Goal: Information Seeking & Learning: Learn about a topic

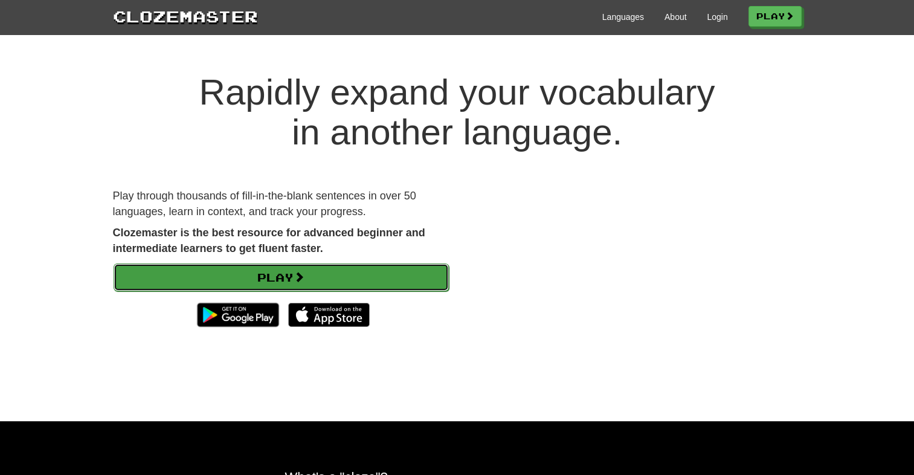
click at [342, 272] on link "Play" at bounding box center [281, 277] width 335 height 28
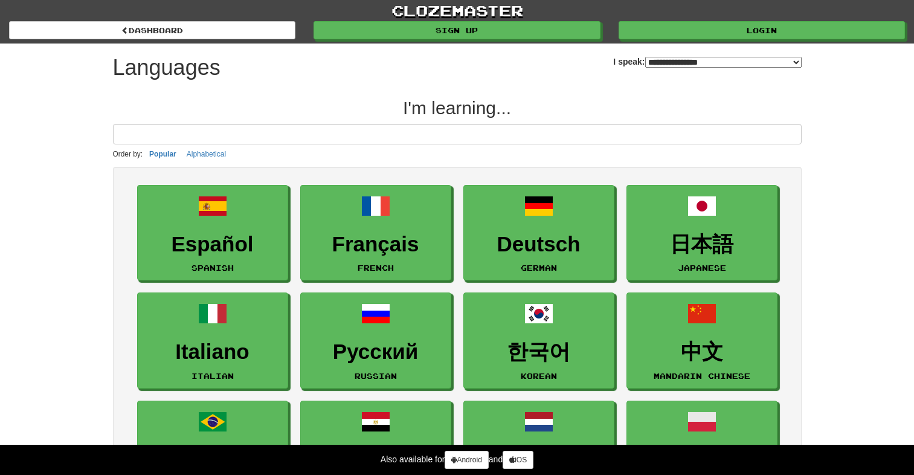
select select "*******"
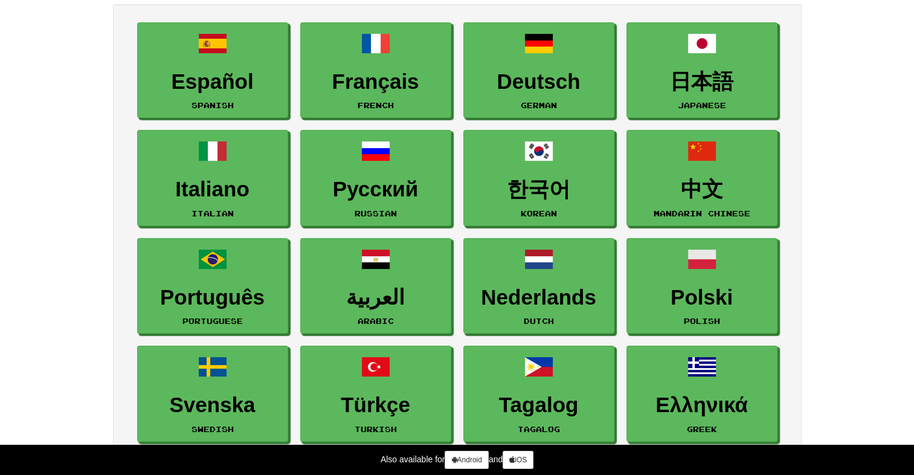
scroll to position [80, 0]
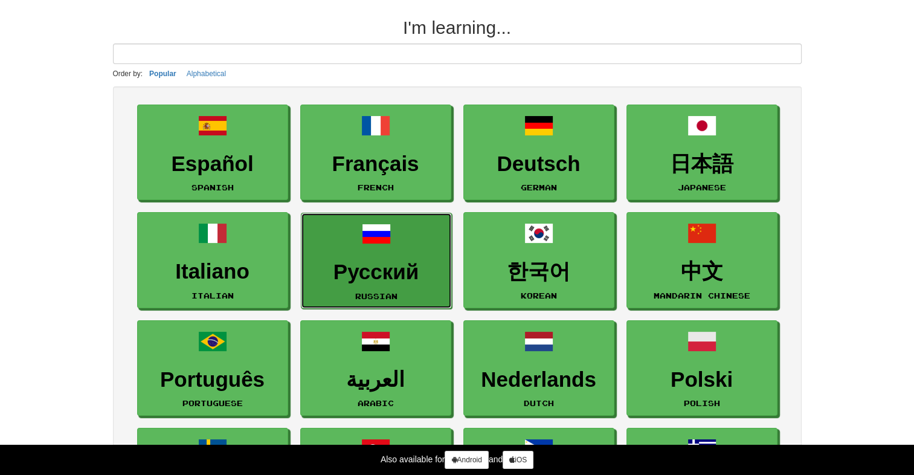
click at [315, 286] on link "Русский Russian" at bounding box center [376, 261] width 151 height 96
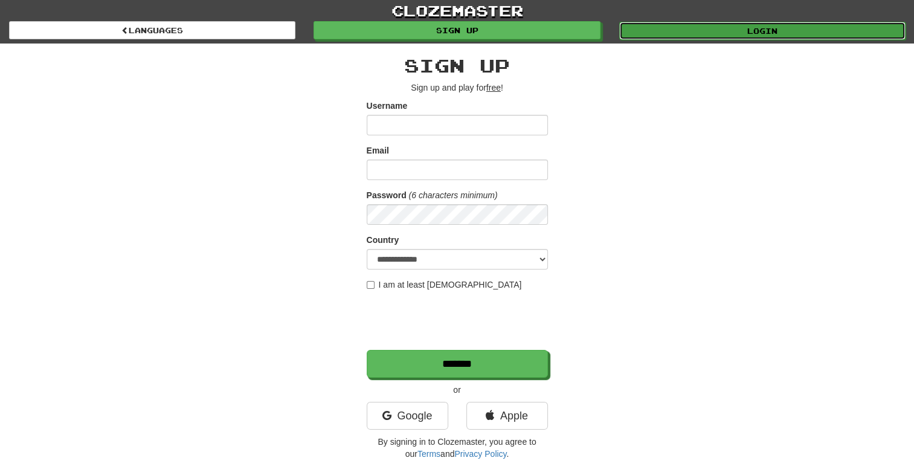
click at [732, 28] on link "Login" at bounding box center [762, 31] width 286 height 18
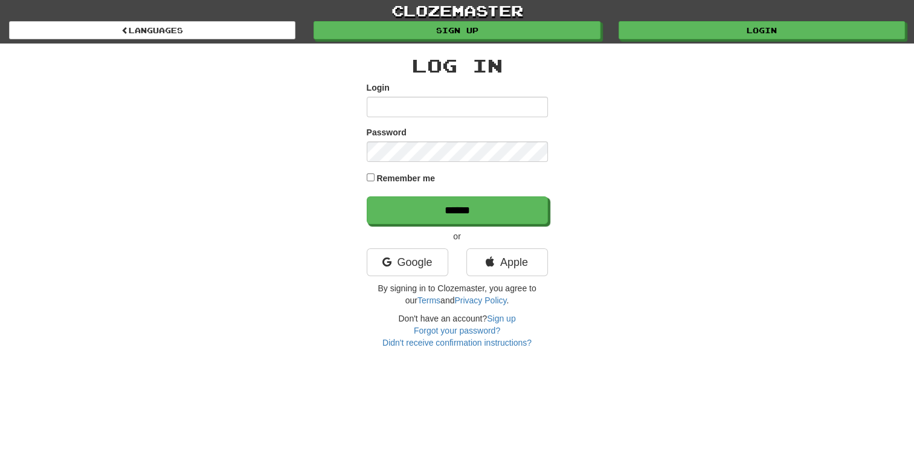
click at [639, 91] on div "Log In Login Password Remember me ****** or Google Apple By signing in to Cloze…" at bounding box center [457, 195] width 706 height 305
click at [487, 98] on input "Login" at bounding box center [457, 107] width 181 height 21
type input "***"
click at [367, 196] on input "******" at bounding box center [457, 210] width 181 height 28
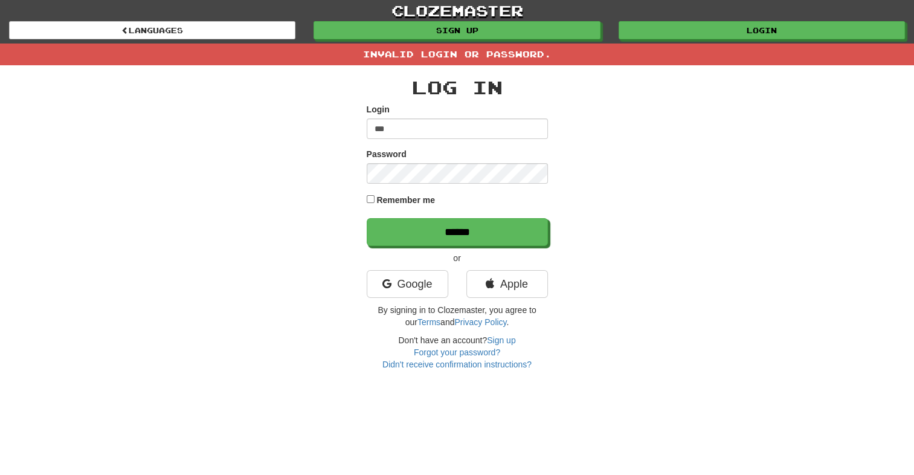
click at [400, 194] on label "Remember me" at bounding box center [405, 200] width 59 height 12
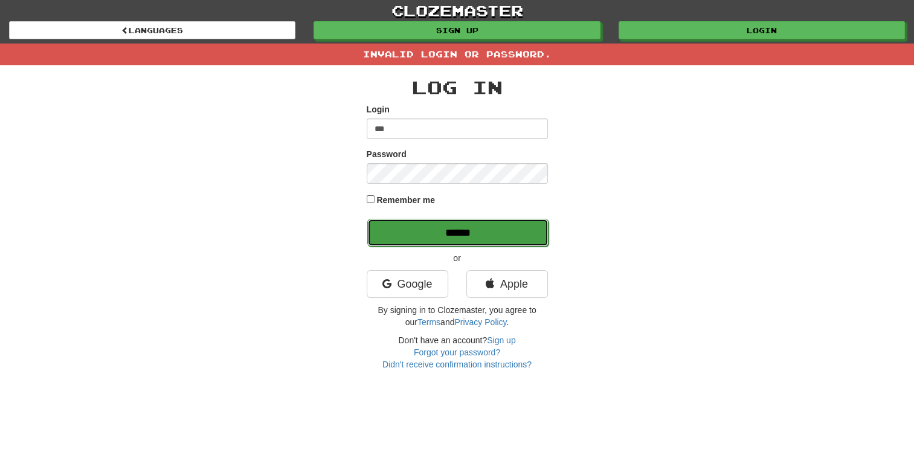
click at [444, 241] on input "******" at bounding box center [457, 233] width 181 height 28
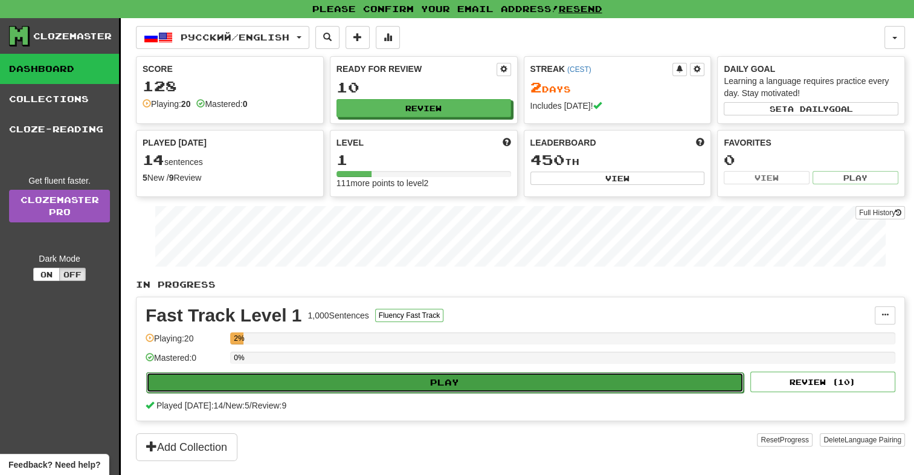
click at [339, 380] on button "Play" at bounding box center [444, 382] width 597 height 21
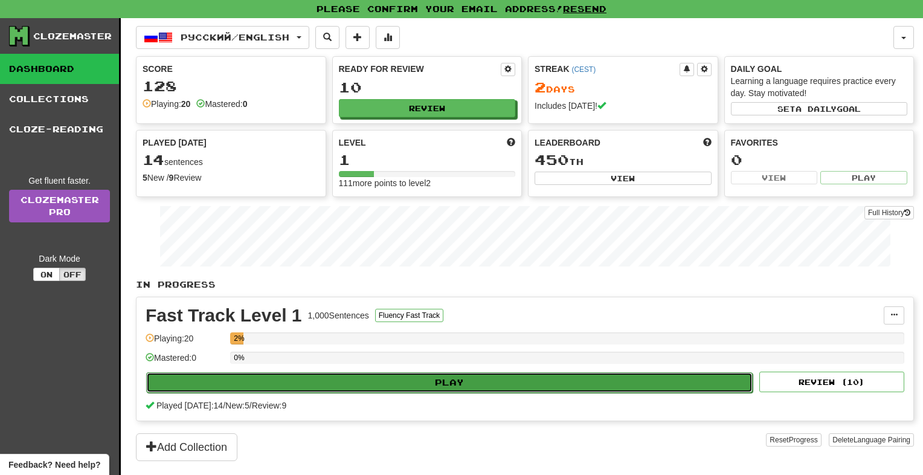
select select "**"
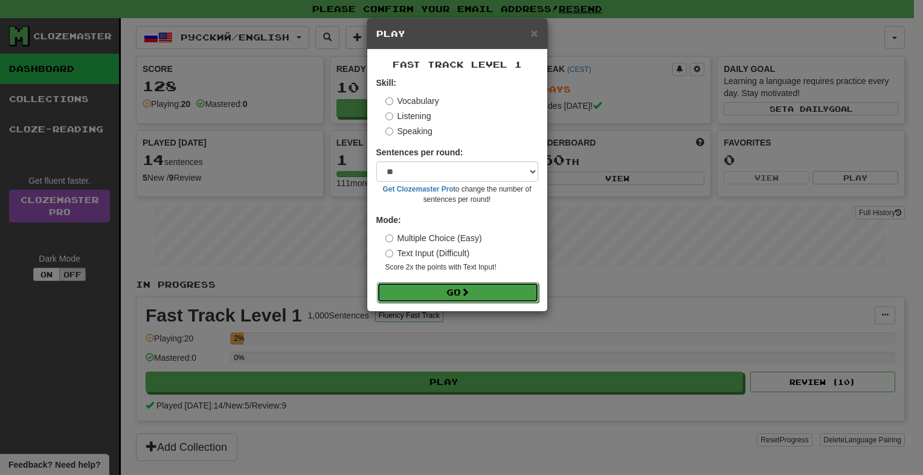
click at [415, 287] on button "Go" at bounding box center [458, 292] width 162 height 21
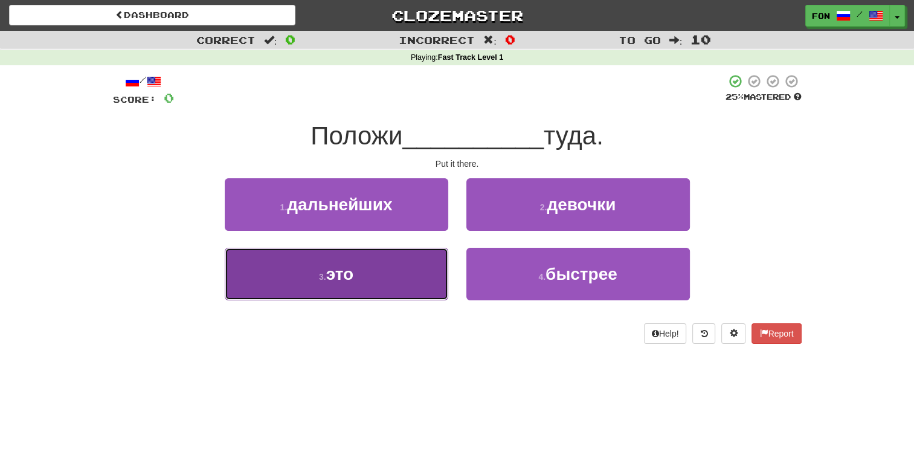
click at [384, 269] on button "3 . это" at bounding box center [336, 274] width 223 height 53
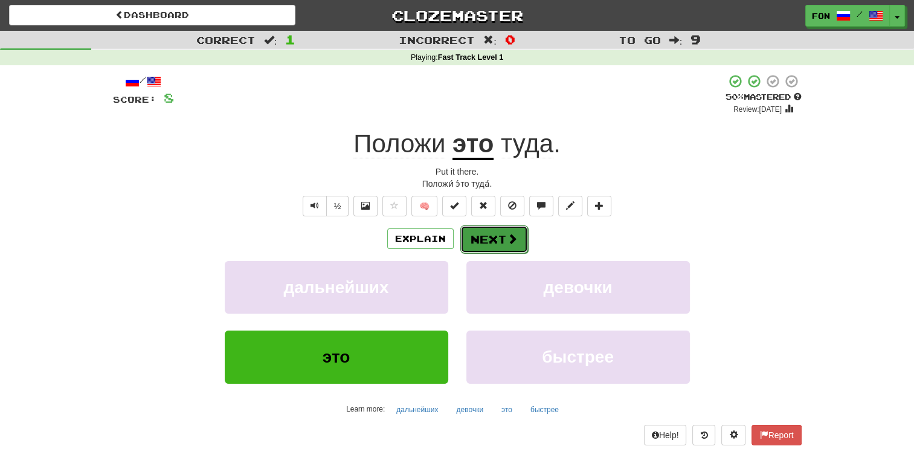
click at [478, 240] on button "Next" at bounding box center [494, 239] width 68 height 28
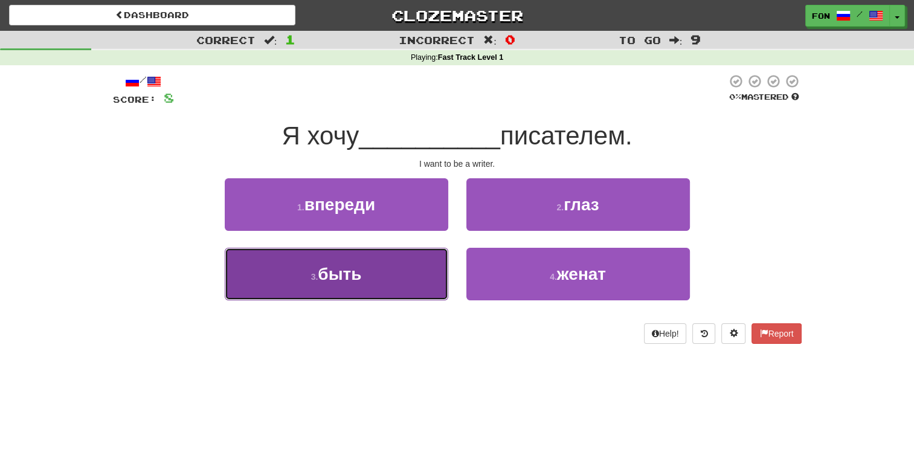
click at [290, 278] on button "3 . быть" at bounding box center [336, 274] width 223 height 53
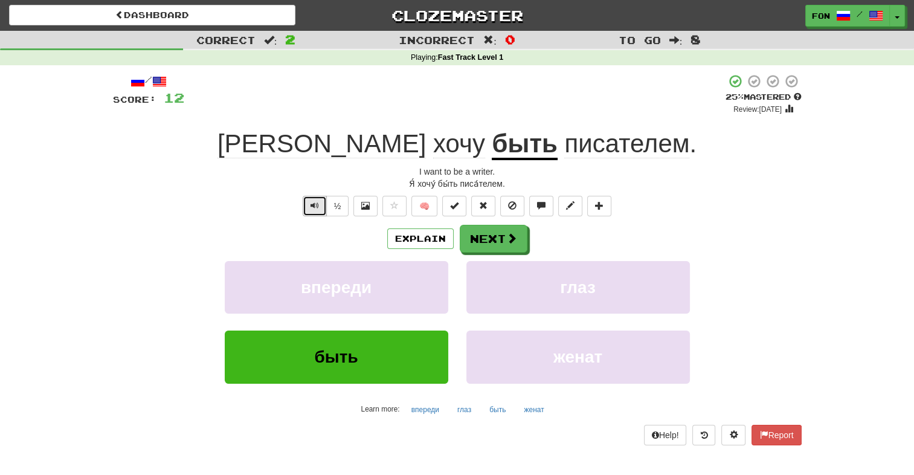
click at [307, 205] on button "Text-to-speech controls" at bounding box center [315, 206] width 24 height 21
drag, startPoint x: 498, startPoint y: 252, endPoint x: 488, endPoint y: 257, distance: 11.1
click at [493, 253] on div "Explain Next впереди глаз быть женат Learn more: впереди глаз быть женат" at bounding box center [457, 322] width 688 height 194
click at [472, 243] on button "Next" at bounding box center [494, 239] width 68 height 28
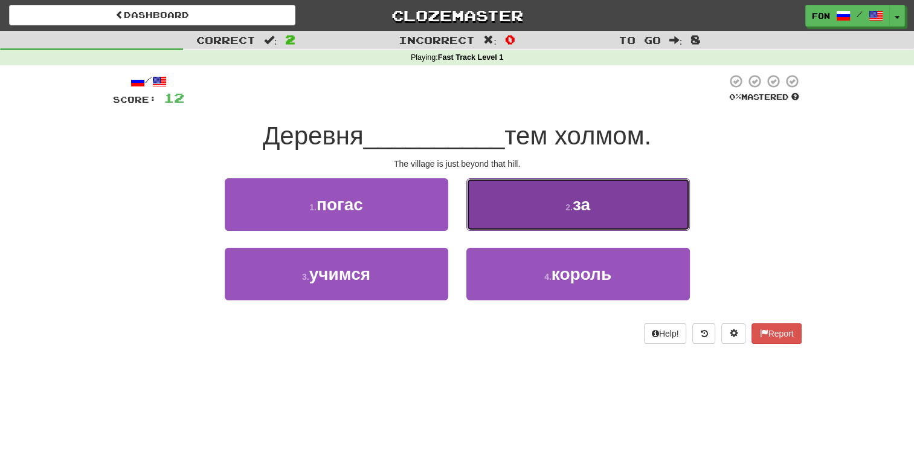
click at [533, 200] on button "2 . за" at bounding box center [577, 204] width 223 height 53
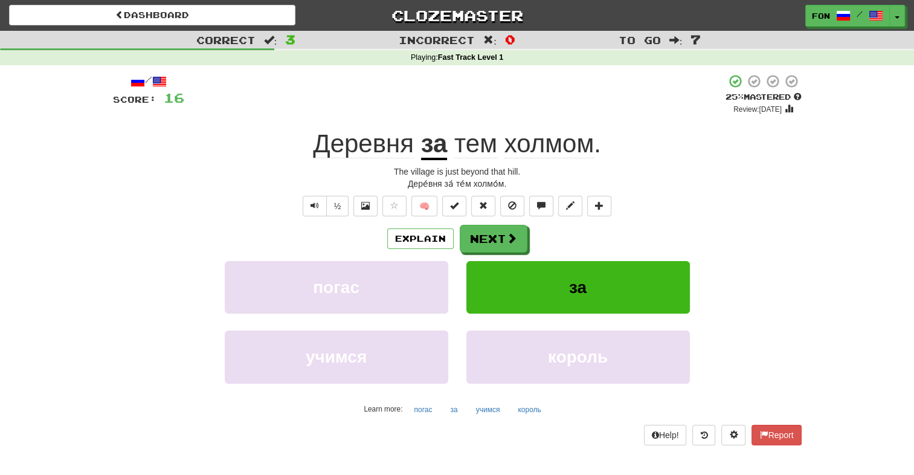
click at [355, 141] on span "Деревня" at bounding box center [363, 143] width 101 height 29
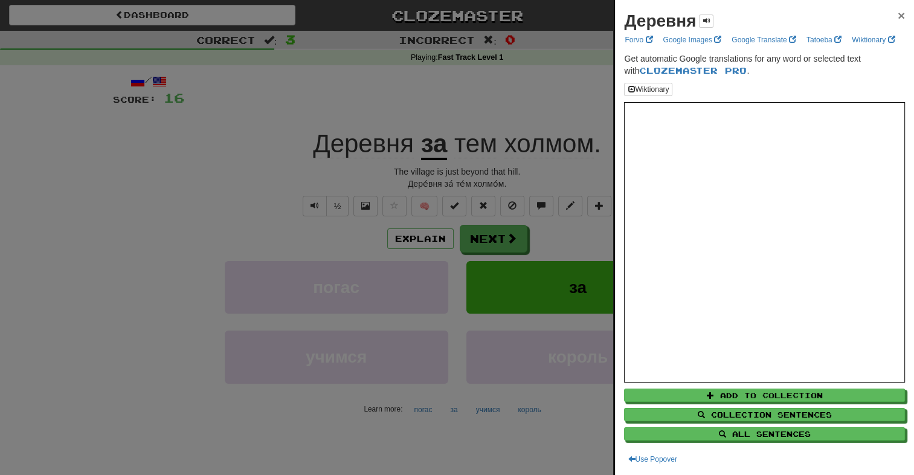
click at [897, 13] on span "×" at bounding box center [900, 15] width 7 height 14
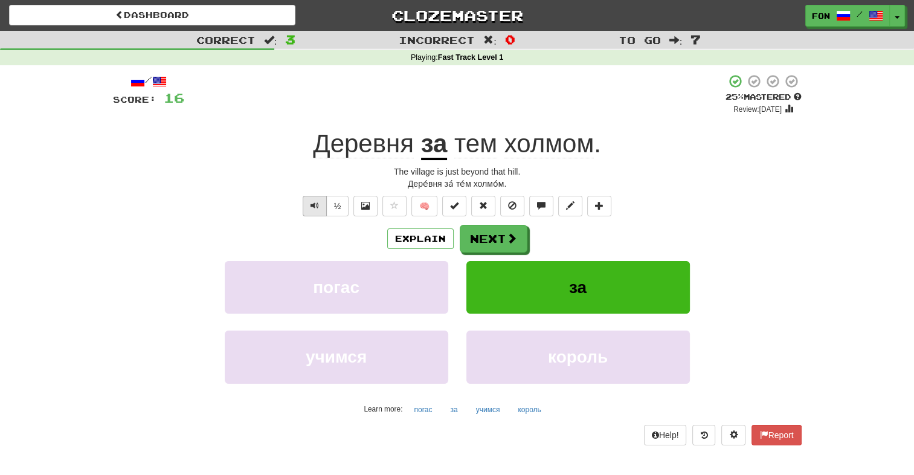
drag, startPoint x: 293, startPoint y: 204, endPoint x: 304, endPoint y: 202, distance: 11.0
click at [296, 203] on div "½ 🧠" at bounding box center [457, 206] width 688 height 21
click at [312, 202] on span "Text-to-speech controls" at bounding box center [314, 205] width 8 height 8
click at [504, 235] on button "Next" at bounding box center [494, 239] width 68 height 28
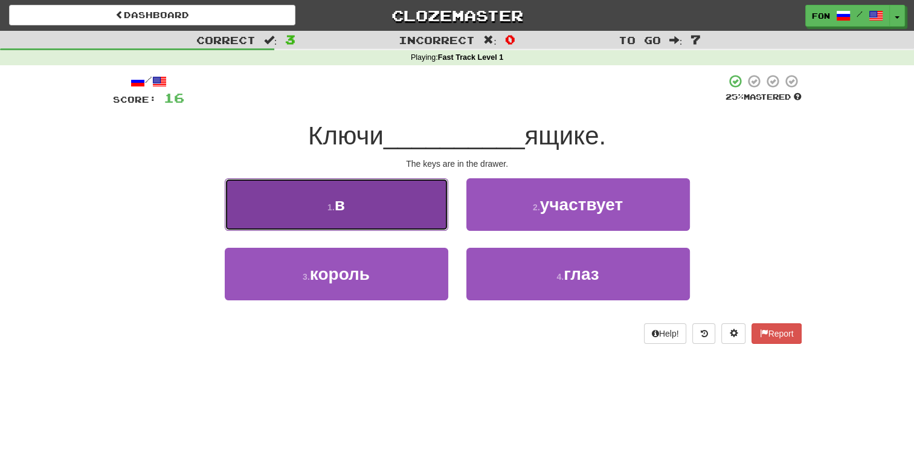
click at [413, 204] on button "1 . в" at bounding box center [336, 204] width 223 height 53
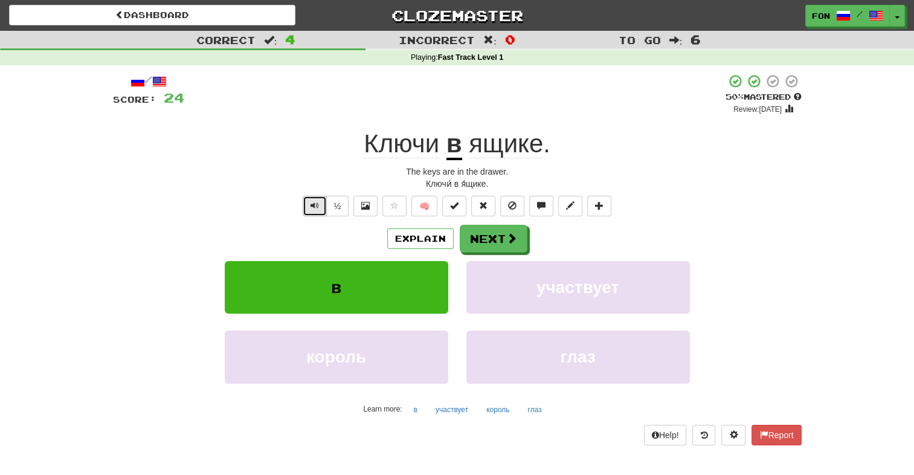
click at [307, 199] on button "Text-to-speech controls" at bounding box center [315, 206] width 24 height 21
click at [525, 242] on div "Explain Next" at bounding box center [457, 239] width 688 height 28
click at [513, 242] on span at bounding box center [512, 238] width 11 height 11
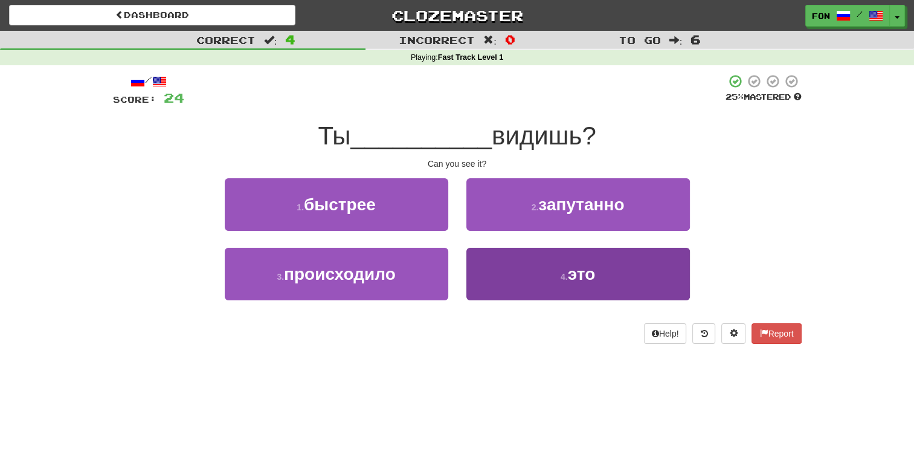
drag, startPoint x: 691, startPoint y: 272, endPoint x: 674, endPoint y: 275, distance: 17.2
click at [687, 272] on div "4 . это" at bounding box center [578, 282] width 242 height 69
click at [674, 275] on button "4 . это" at bounding box center [577, 274] width 223 height 53
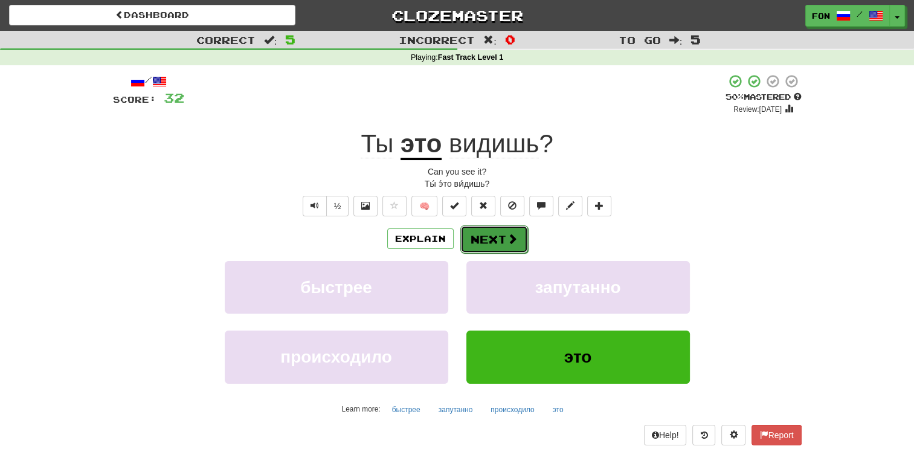
click at [502, 251] on button "Next" at bounding box center [494, 239] width 68 height 28
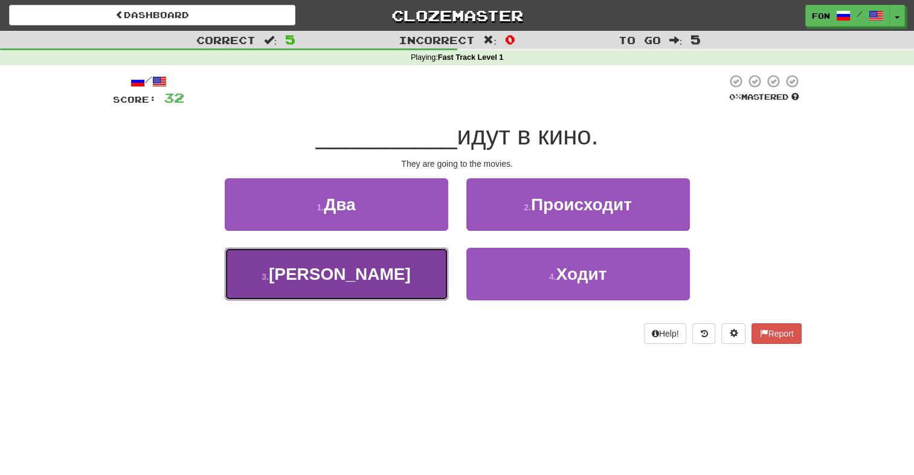
click at [436, 280] on button "3 . Они" at bounding box center [336, 274] width 223 height 53
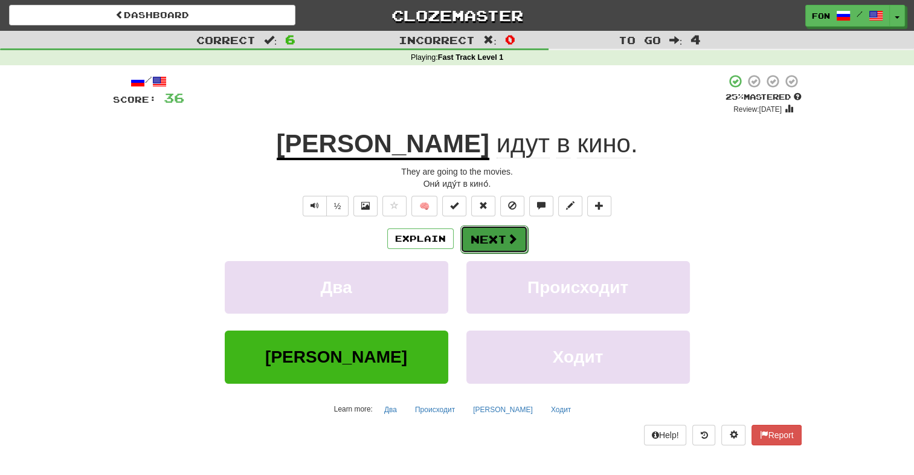
click at [468, 250] on button "Next" at bounding box center [494, 239] width 68 height 28
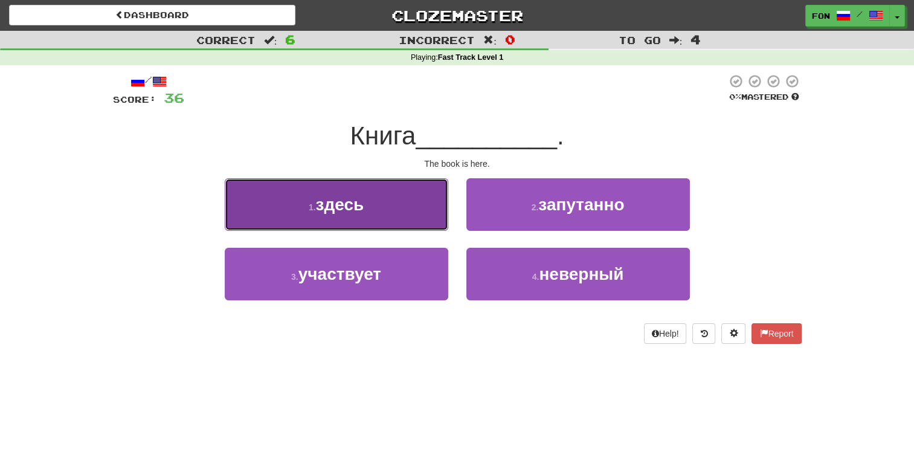
click at [425, 223] on button "1 . здесь" at bounding box center [336, 204] width 223 height 53
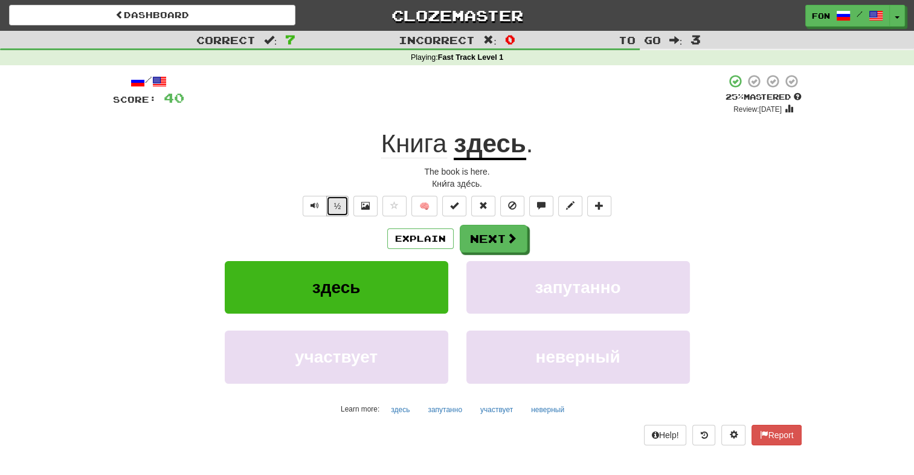
click at [338, 204] on button "½" at bounding box center [337, 206] width 23 height 21
click at [504, 237] on button "Next" at bounding box center [494, 239] width 68 height 28
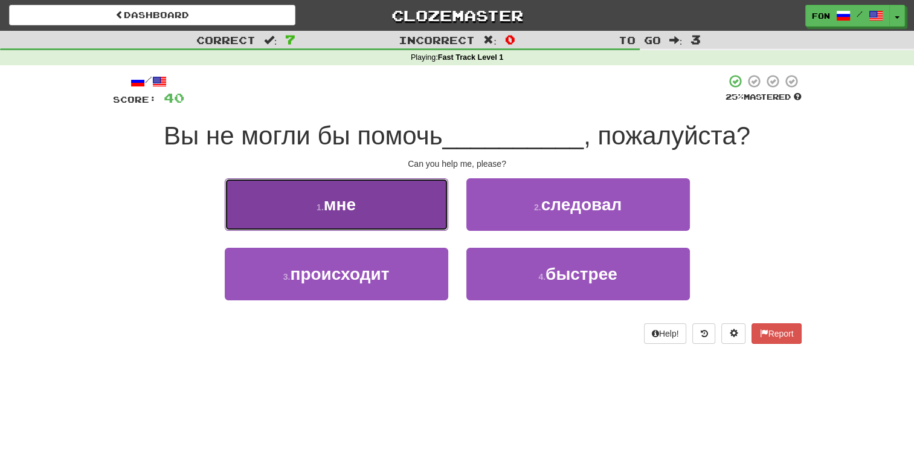
click at [383, 189] on button "1 . мне" at bounding box center [336, 204] width 223 height 53
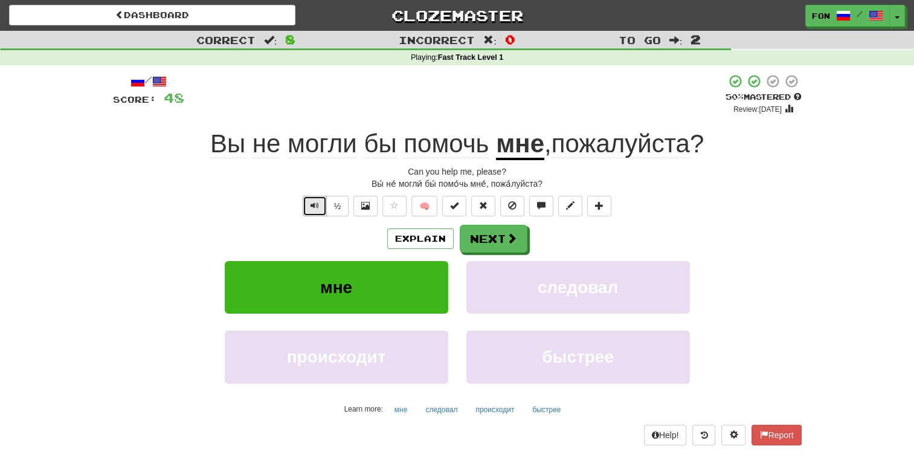
click at [307, 198] on button "Text-to-speech controls" at bounding box center [315, 206] width 24 height 21
click at [502, 240] on button "Next" at bounding box center [494, 239] width 68 height 28
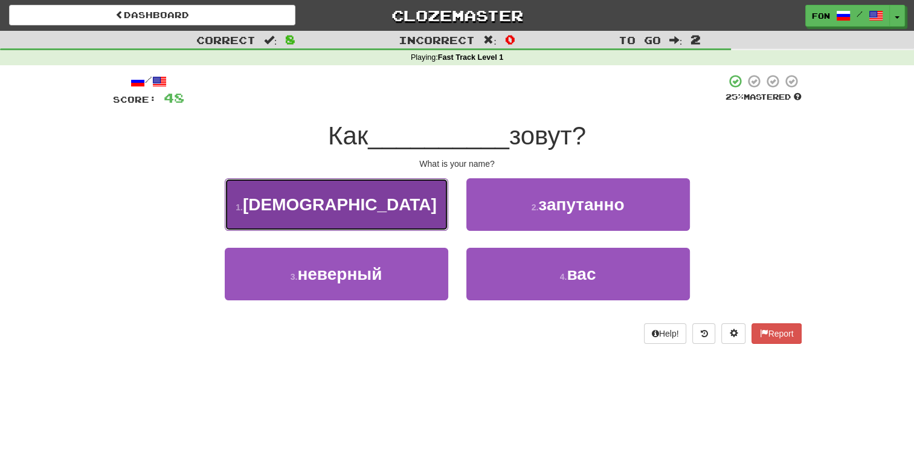
click at [374, 186] on button "1 . [DEMOGRAPHIC_DATA]" at bounding box center [336, 204] width 223 height 53
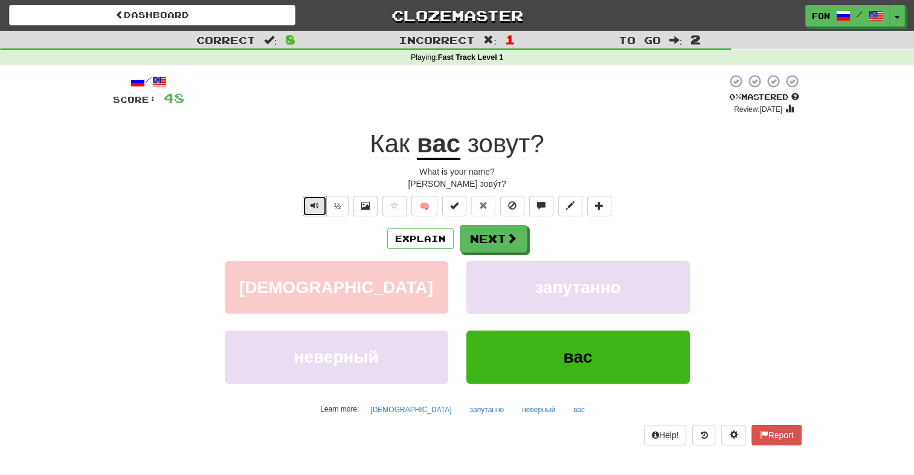
click at [316, 201] on span "Text-to-speech controls" at bounding box center [314, 205] width 8 height 8
click at [514, 235] on span at bounding box center [512, 238] width 11 height 11
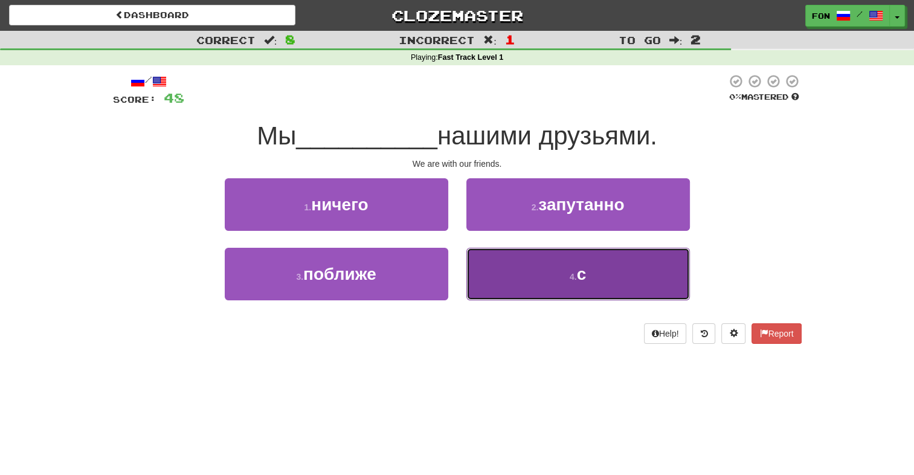
click at [542, 270] on button "4 . с" at bounding box center [577, 274] width 223 height 53
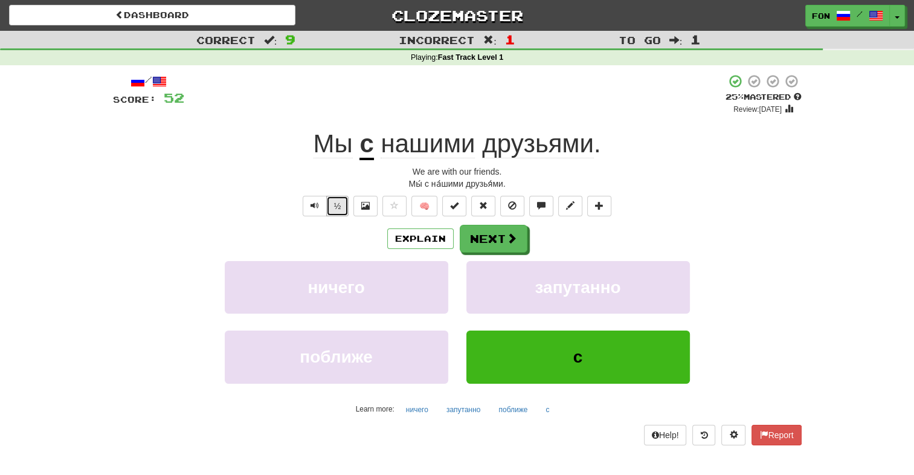
click at [344, 211] on button "½" at bounding box center [337, 206] width 23 height 21
click at [485, 243] on button "Next" at bounding box center [494, 239] width 68 height 28
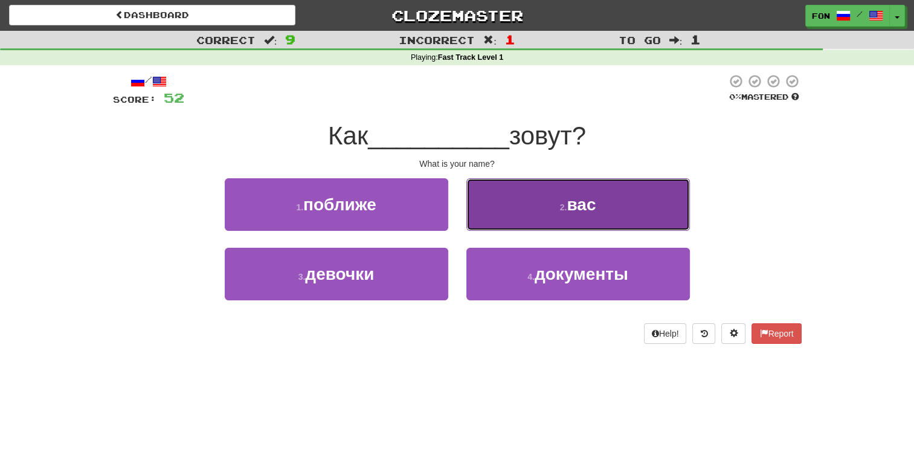
click at [514, 217] on button "2 . вас" at bounding box center [577, 204] width 223 height 53
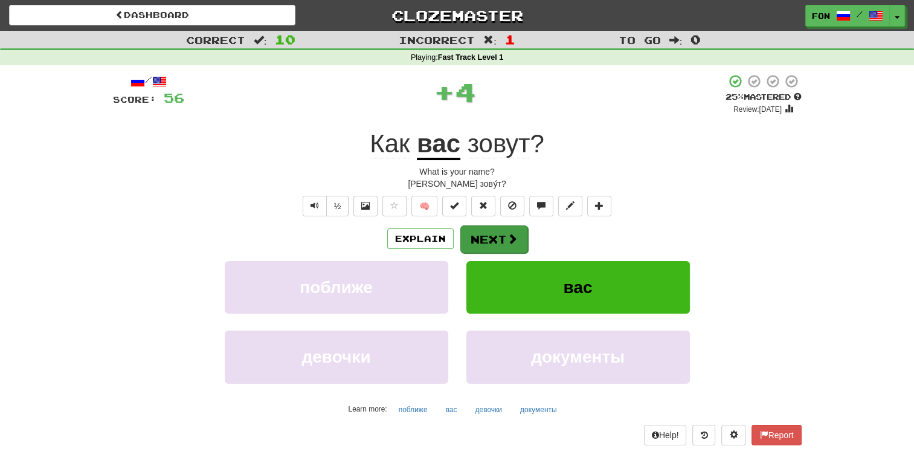
drag, startPoint x: 514, startPoint y: 217, endPoint x: 498, endPoint y: 251, distance: 37.8
click at [498, 251] on div "/ Score: 56 + 4 25 % Mastered Review: [DATE] Как вас зовут ? What is your name?…" at bounding box center [457, 259] width 688 height 371
click at [498, 251] on button "Next" at bounding box center [494, 239] width 68 height 28
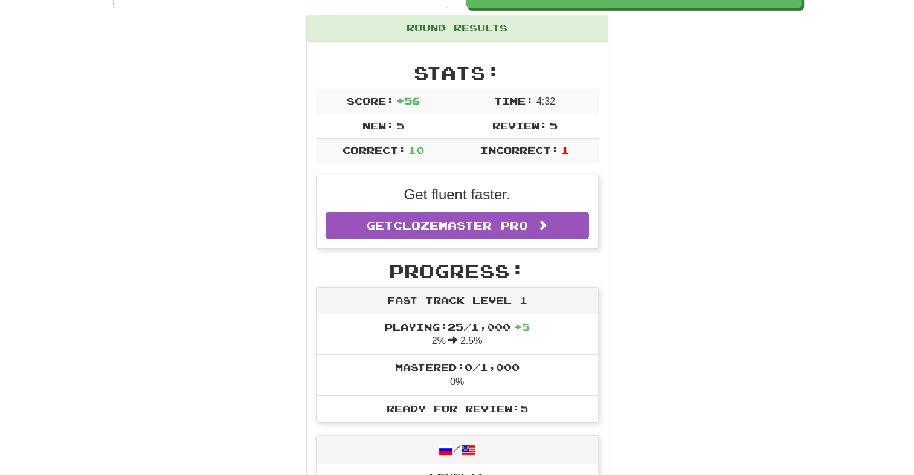
scroll to position [161, 0]
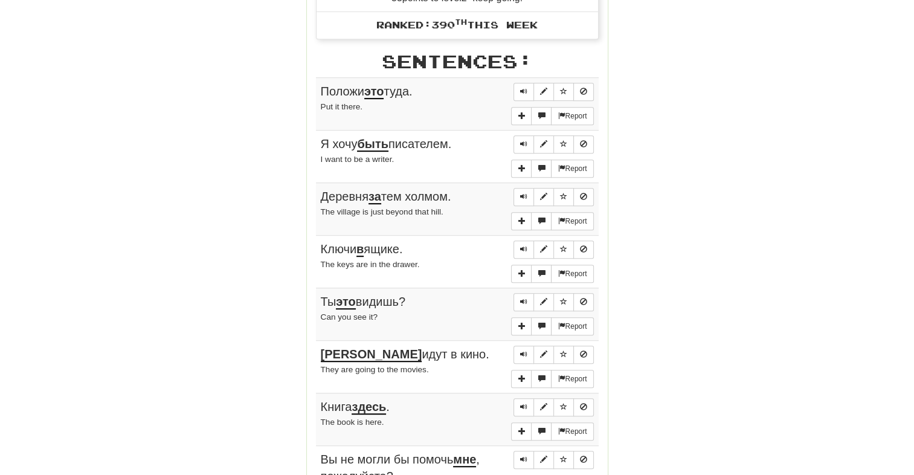
drag, startPoint x: 653, startPoint y: 246, endPoint x: 660, endPoint y: 307, distance: 61.4
click at [660, 307] on div "Round Results Stats: Score: + 56 Time: 4 : 32 New: 5 Review: 5 Correct: 10 Inco…" at bounding box center [457, 68] width 688 height 1119
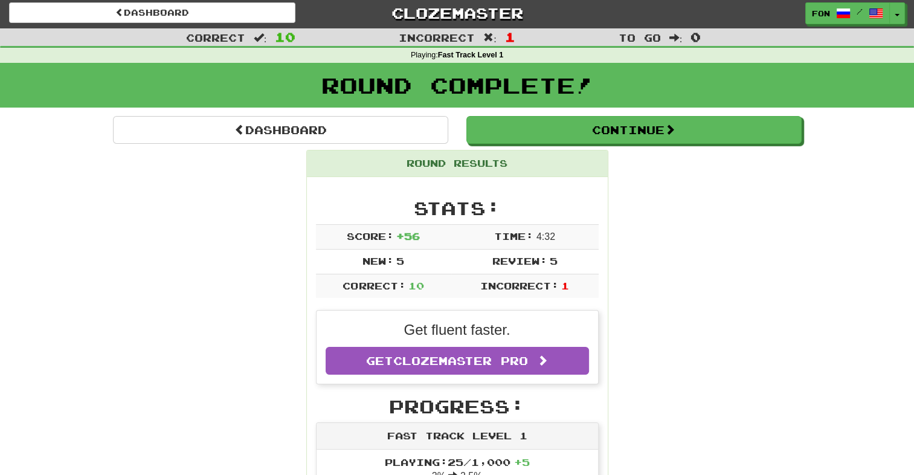
scroll to position [0, 0]
